Goal: Transaction & Acquisition: Download file/media

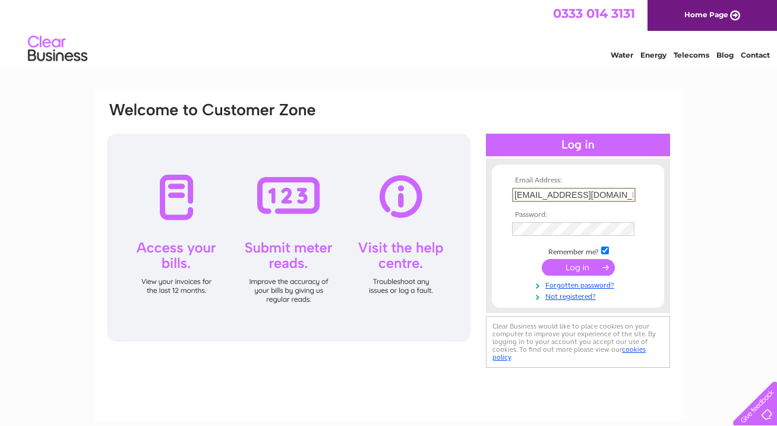
type input "emilynaish@tiscali.co.uk"
click at [566, 264] on input "submit" at bounding box center [578, 266] width 73 height 17
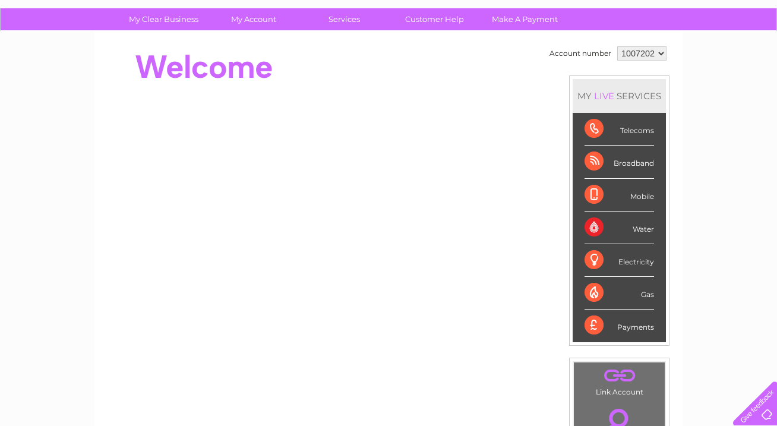
scroll to position [81, 0]
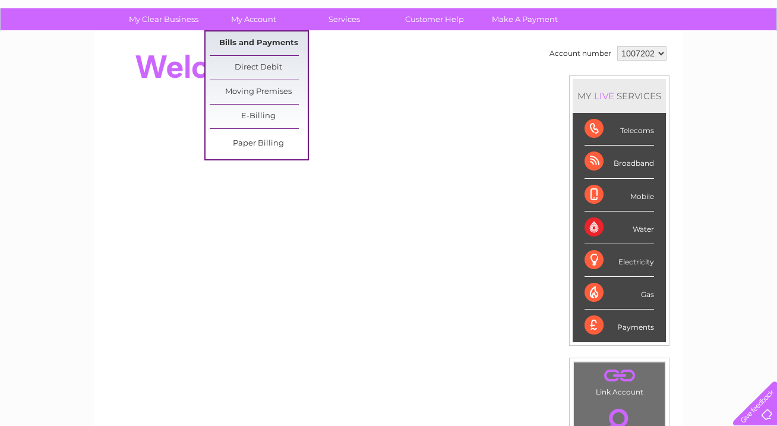
click at [251, 43] on link "Bills and Payments" at bounding box center [259, 43] width 98 height 24
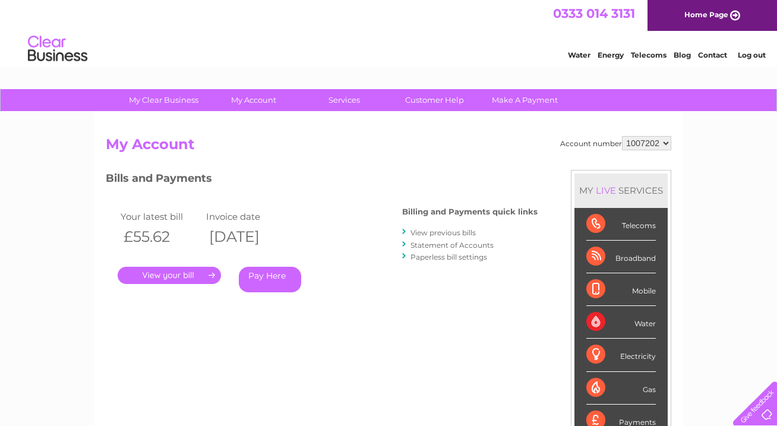
click at [214, 273] on link "." at bounding box center [169, 275] width 103 height 17
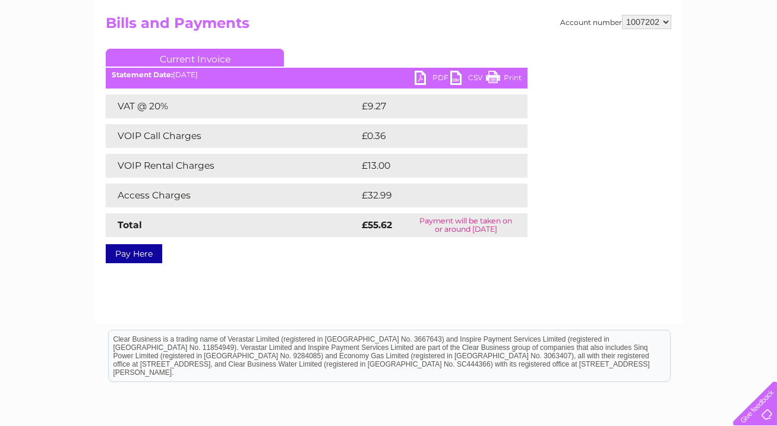
scroll to position [124, 0]
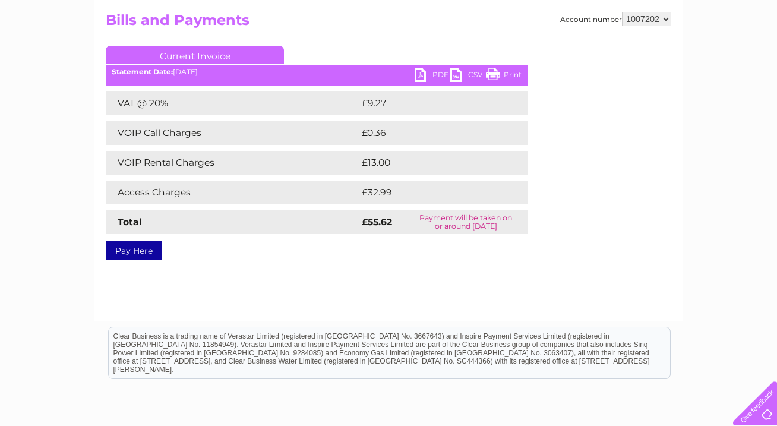
click at [418, 71] on link "PDF" at bounding box center [433, 76] width 36 height 17
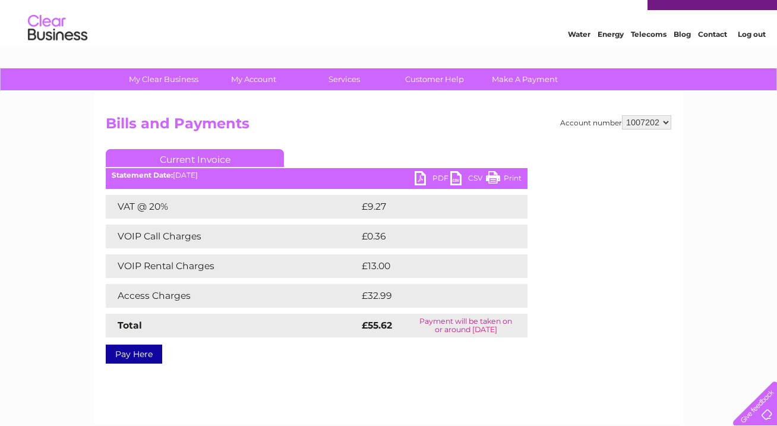
scroll to position [23, 0]
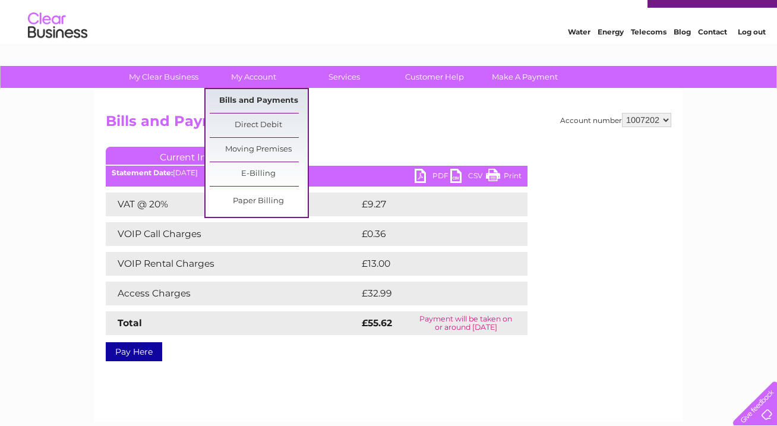
click at [263, 100] on link "Bills and Payments" at bounding box center [259, 101] width 98 height 24
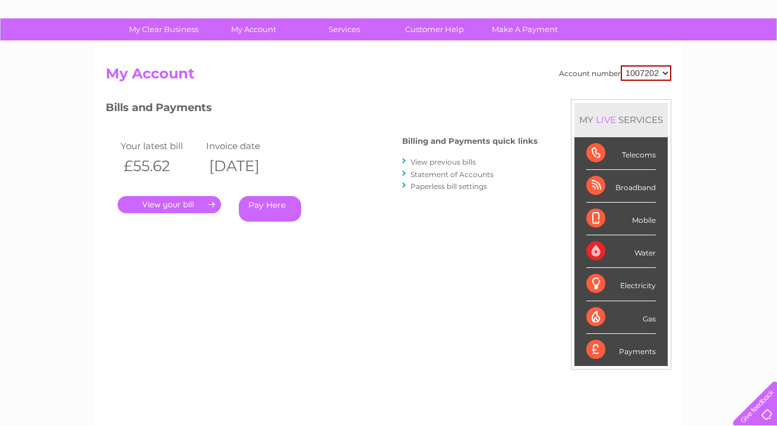
scroll to position [72, 0]
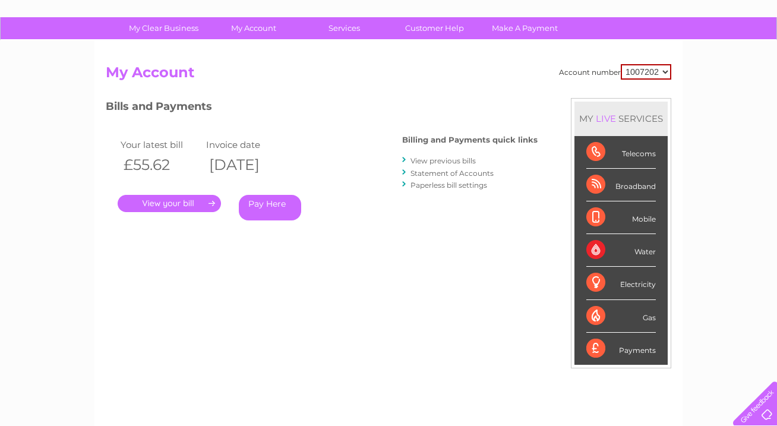
click at [439, 160] on link "View previous bills" at bounding box center [443, 160] width 65 height 9
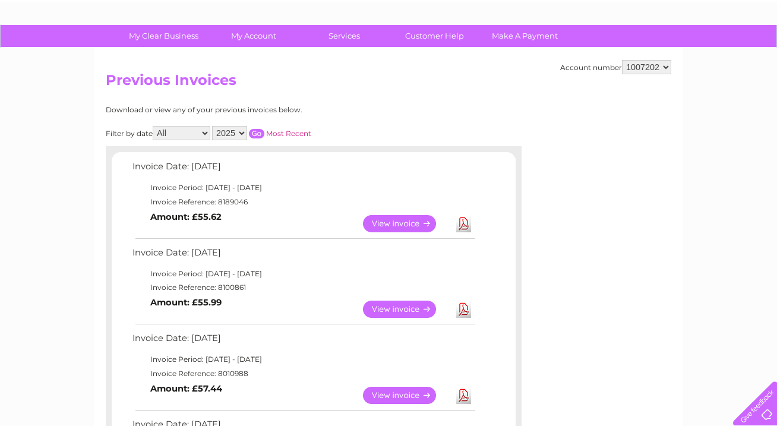
scroll to position [108, 0]
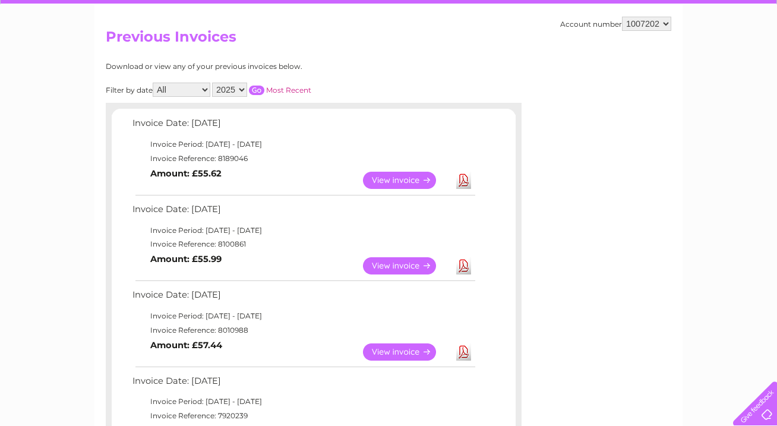
click at [465, 263] on link "Download" at bounding box center [463, 265] width 15 height 17
click at [463, 347] on link "Download" at bounding box center [463, 351] width 15 height 17
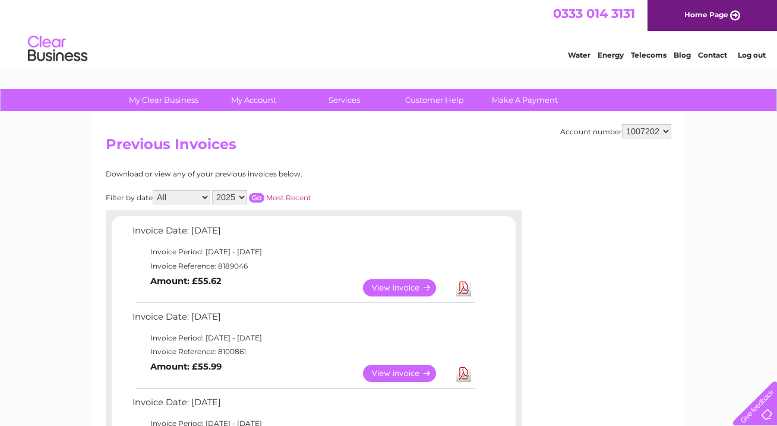
scroll to position [0, 0]
click at [762, 55] on link "Log out" at bounding box center [752, 55] width 28 height 9
